Goal: Transaction & Acquisition: Purchase product/service

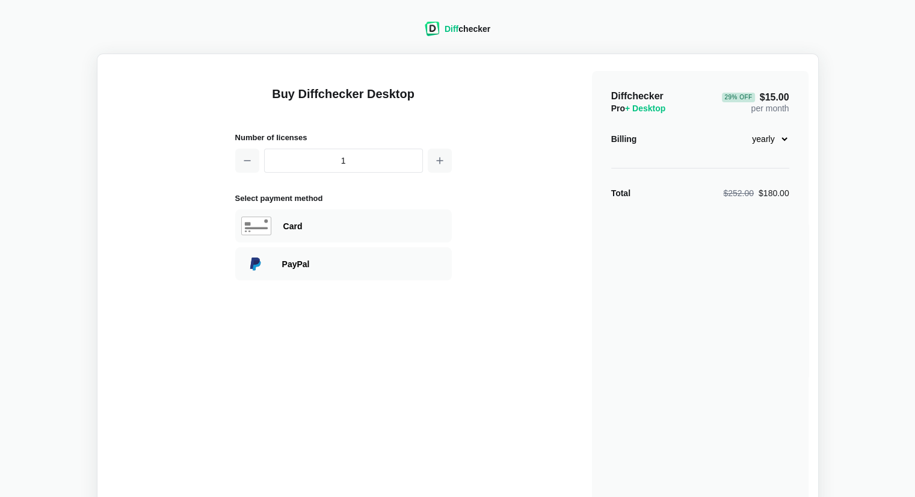
click at [453, 159] on div "Buy Diffchecker Desktop Number of licenses 1 Select payment method Visa MasterC…" at bounding box center [457, 284] width 701 height 440
click at [439, 159] on icon "button" at bounding box center [440, 161] width 6 height 6
click at [246, 152] on button "button" at bounding box center [247, 161] width 24 height 24
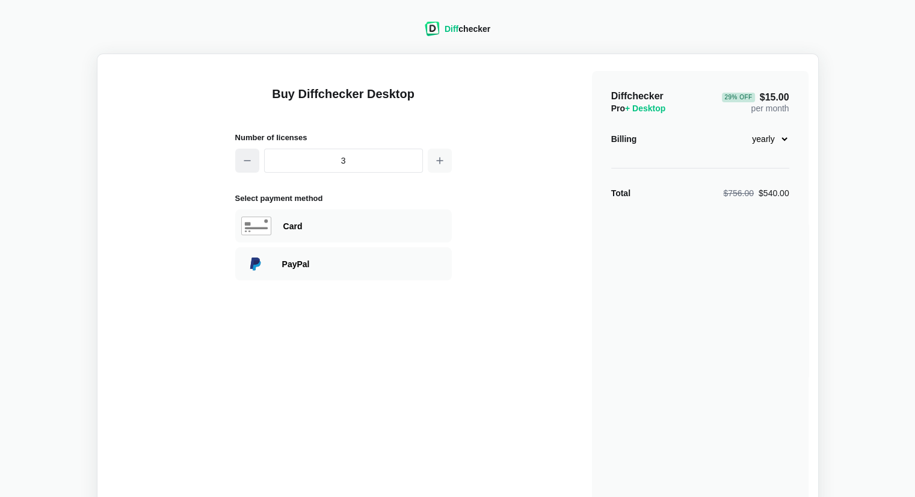
click at [246, 152] on button "button" at bounding box center [247, 161] width 24 height 24
type input "1"
click at [246, 152] on button "button" at bounding box center [247, 161] width 24 height 24
